Goal: Task Accomplishment & Management: Manage account settings

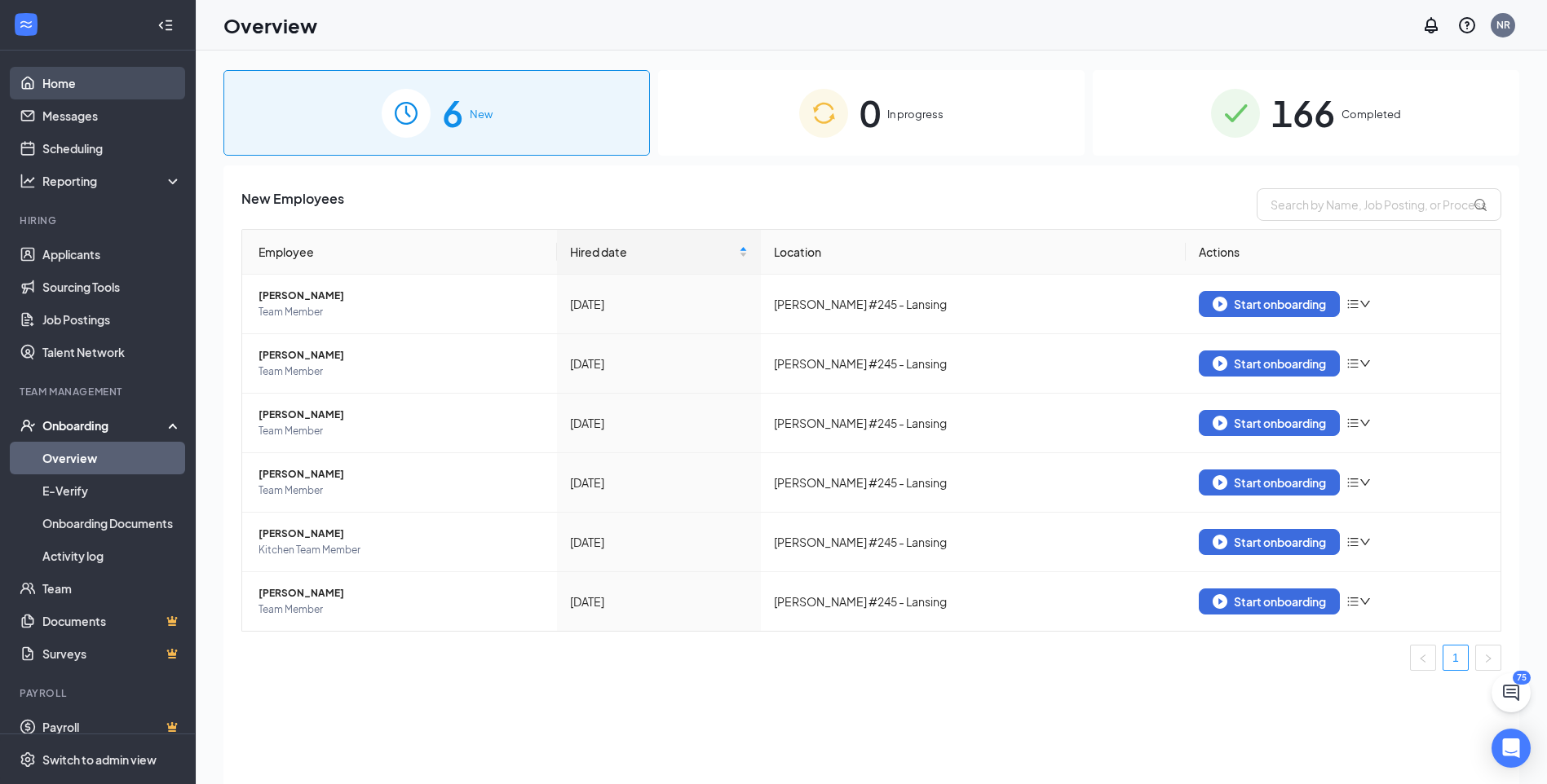
click at [42, 79] on link "Home" at bounding box center [112, 83] width 139 height 32
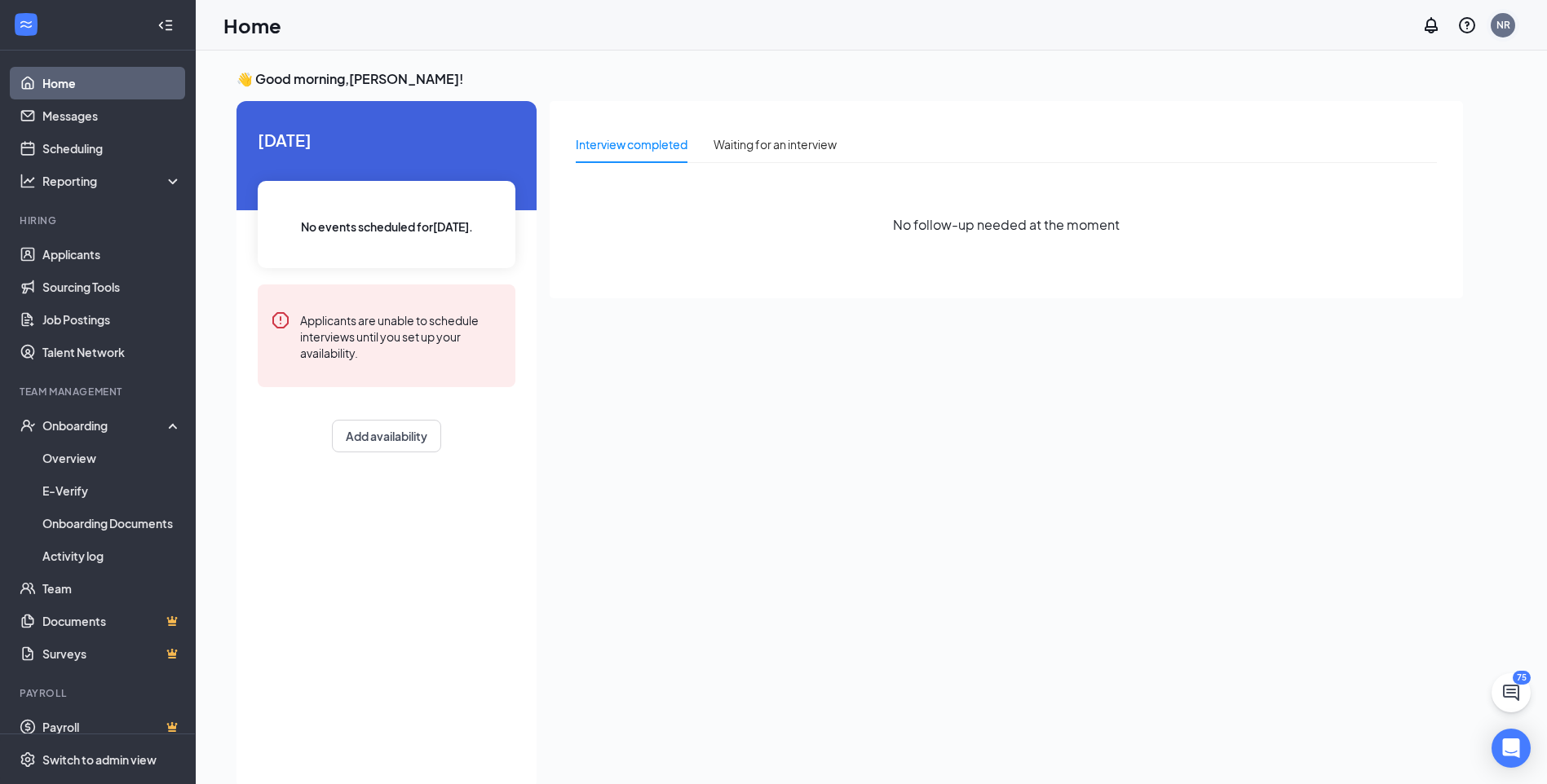
click at [1510, 31] on div "NR" at bounding box center [1503, 25] width 14 height 14
click at [1411, 269] on div "Log out" at bounding box center [1421, 265] width 177 height 16
